Goal: Task Accomplishment & Management: Complete application form

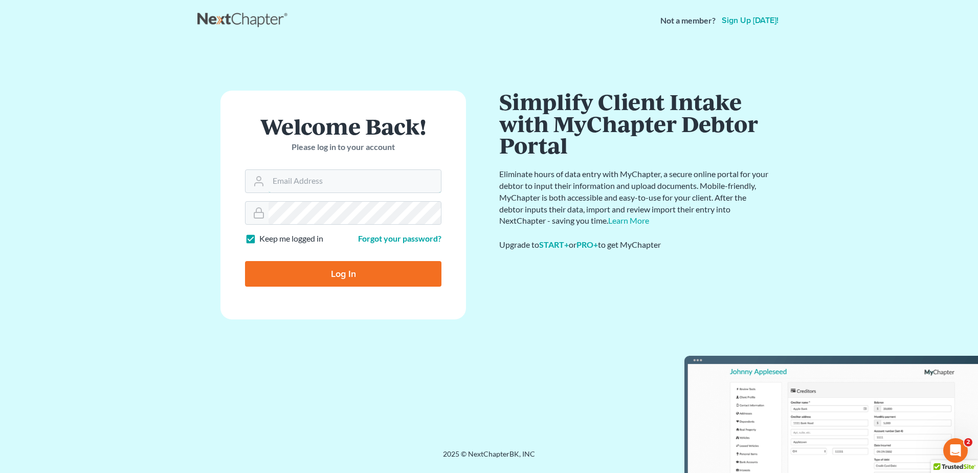
type input "racoplaw@aol.com"
click at [335, 275] on input "Log In" at bounding box center [343, 274] width 196 height 26
type input "Thinking..."
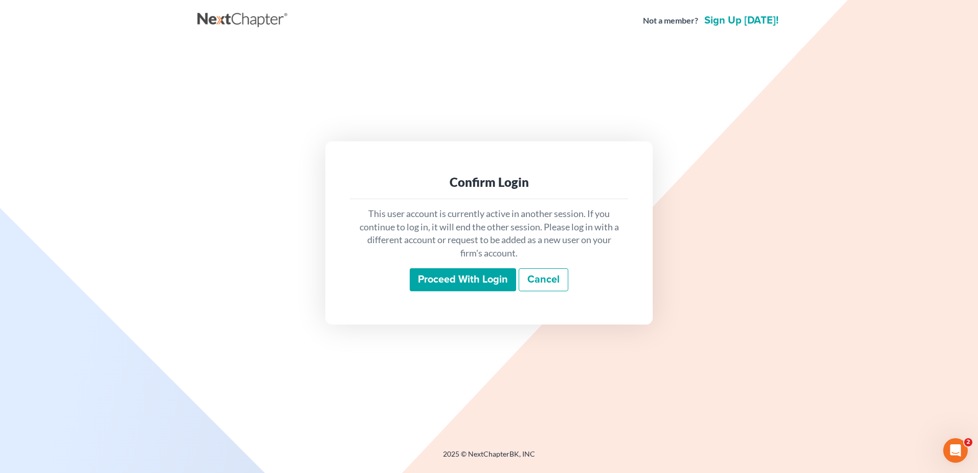
click at [449, 277] on input "Proceed with login" at bounding box center [463, 280] width 106 height 24
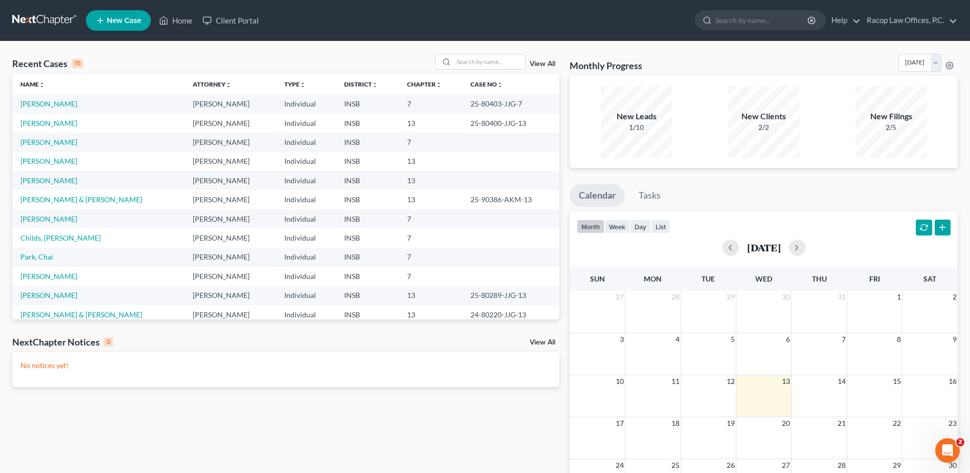
click at [122, 26] on link "New Case" at bounding box center [118, 20] width 65 height 20
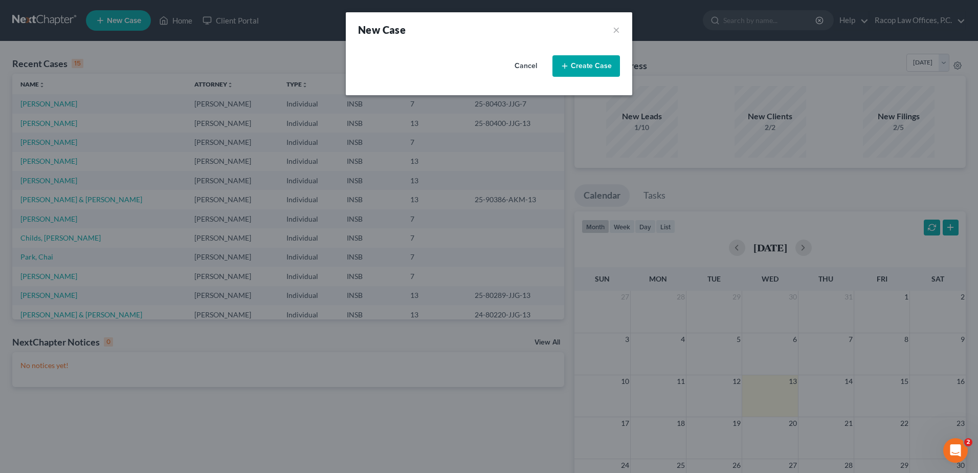
select select "28"
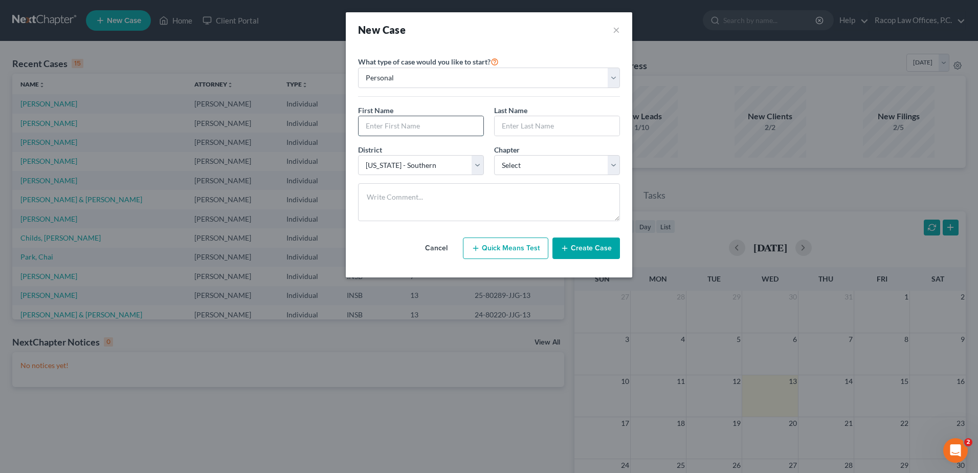
click at [399, 127] on input "text" at bounding box center [420, 125] width 125 height 19
type input "[PERSON_NAME]"
select select "0"
click at [591, 253] on button "Create Case" at bounding box center [586, 247] width 68 height 21
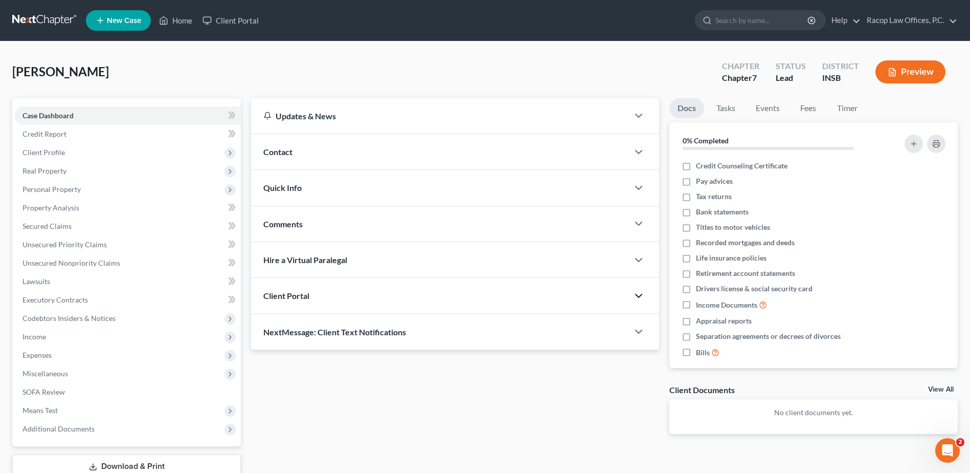
click at [639, 297] on polyline "button" at bounding box center [639, 295] width 6 height 3
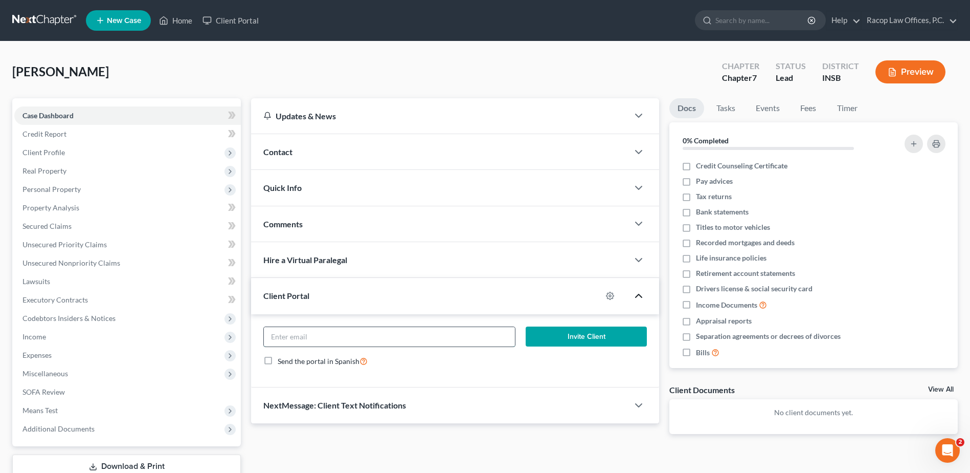
click at [401, 330] on input "email" at bounding box center [389, 336] width 251 height 19
type input "[EMAIL_ADDRESS][DOMAIN_NAME]"
click at [575, 338] on button "Invite Client" at bounding box center [586, 336] width 121 height 20
